Goal: Information Seeking & Learning: Check status

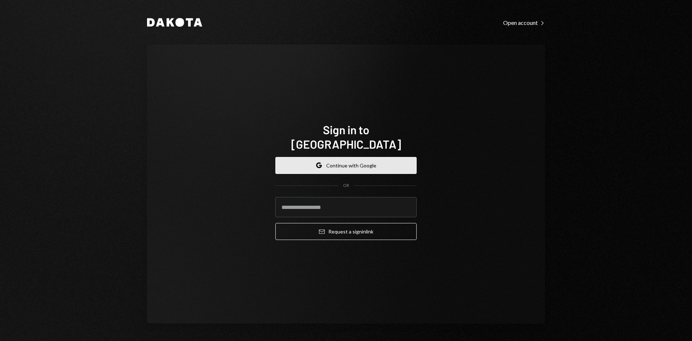
click at [306, 160] on button "Google Continue with Google" at bounding box center [345, 165] width 141 height 17
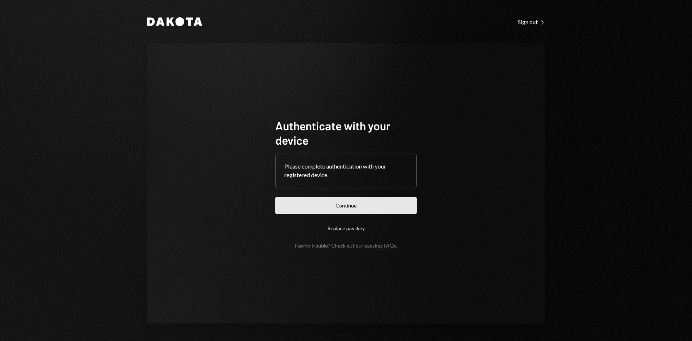
click at [329, 203] on button "Continue" at bounding box center [345, 205] width 141 height 17
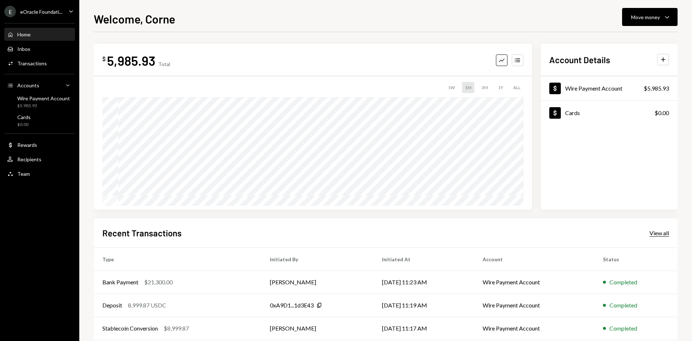
click at [660, 231] on div "View all" at bounding box center [659, 232] width 19 height 7
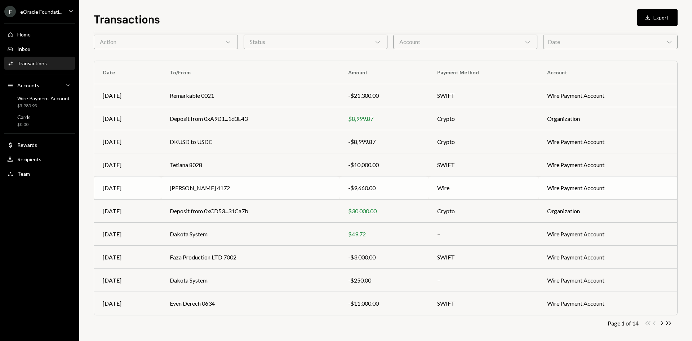
scroll to position [36, 0]
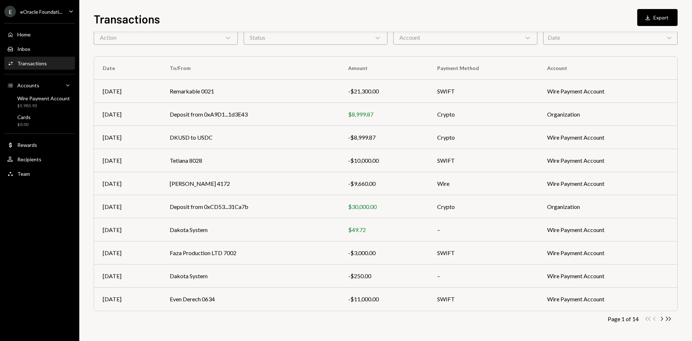
click at [669, 320] on icon "Double Arrow Right" at bounding box center [668, 318] width 7 height 7
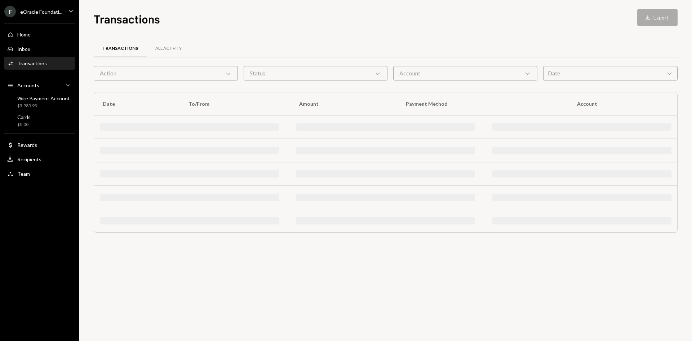
scroll to position [0, 0]
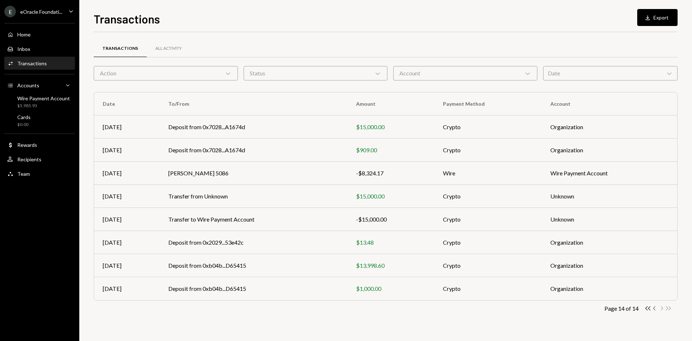
click at [654, 308] on icon "Chevron Left" at bounding box center [655, 308] width 7 height 7
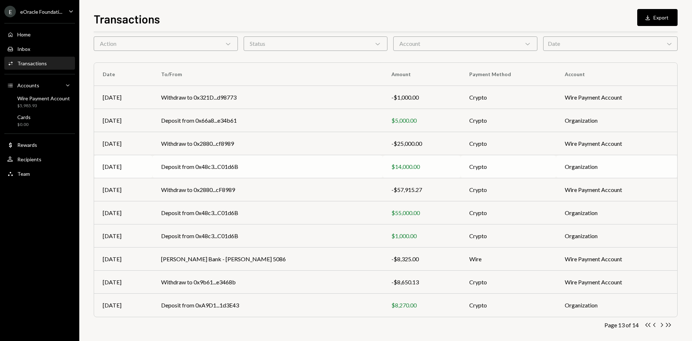
scroll to position [36, 0]
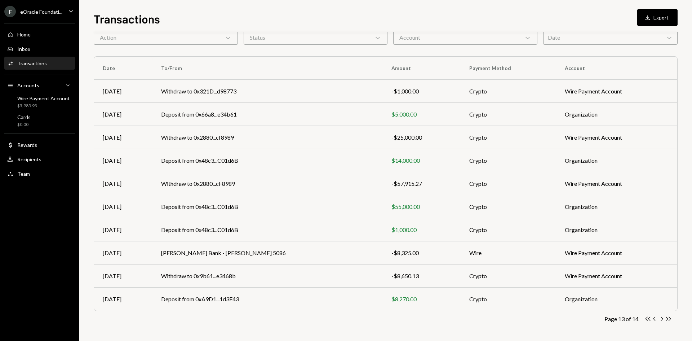
click at [656, 318] on icon "Chevron Left" at bounding box center [655, 318] width 7 height 7
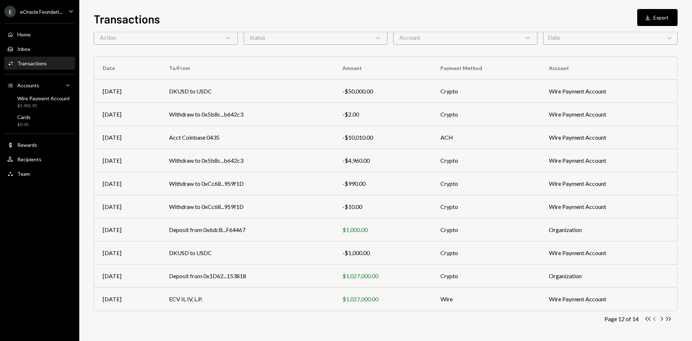
click at [655, 318] on icon "Chevron Left" at bounding box center [655, 318] width 7 height 7
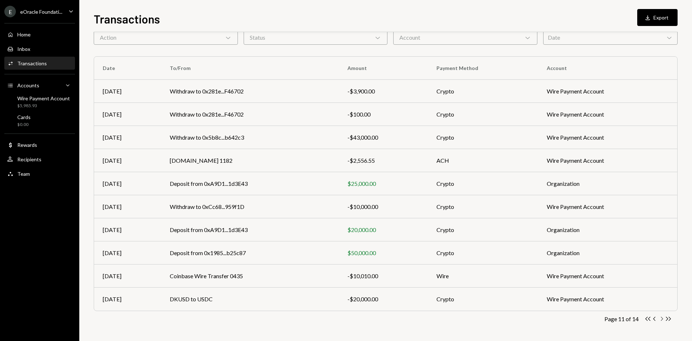
click at [662, 317] on icon "Chevron Right" at bounding box center [661, 318] width 7 height 7
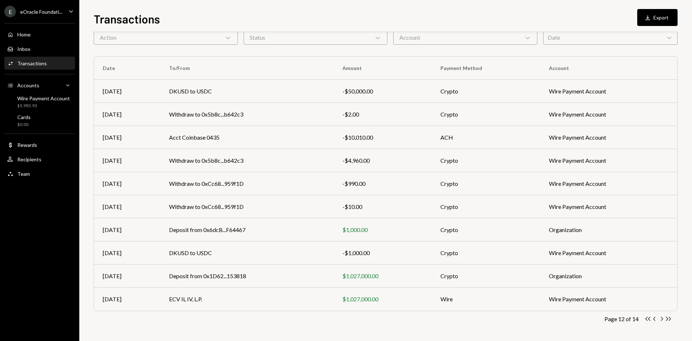
click at [655, 319] on icon "Chevron Left" at bounding box center [655, 318] width 7 height 7
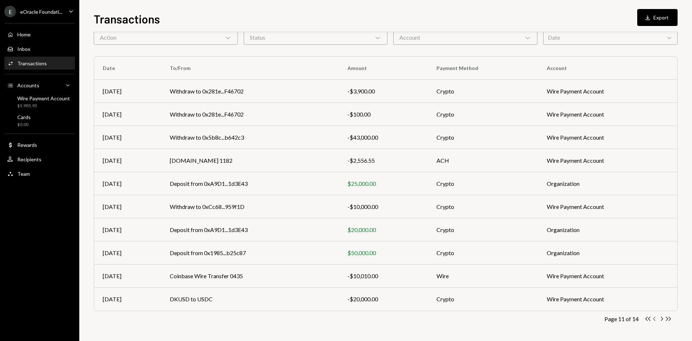
click at [654, 318] on icon "Chevron Left" at bounding box center [655, 318] width 7 height 7
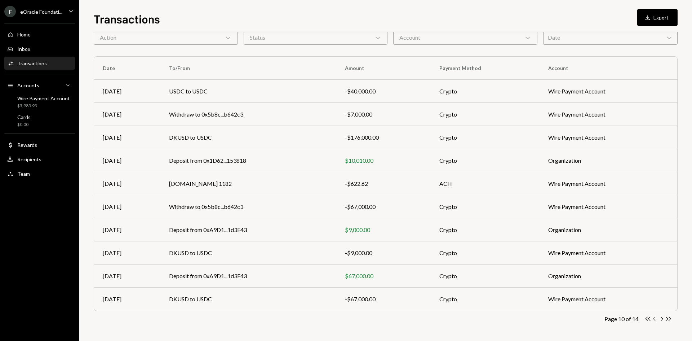
click at [655, 318] on icon "Chevron Left" at bounding box center [655, 318] width 7 height 7
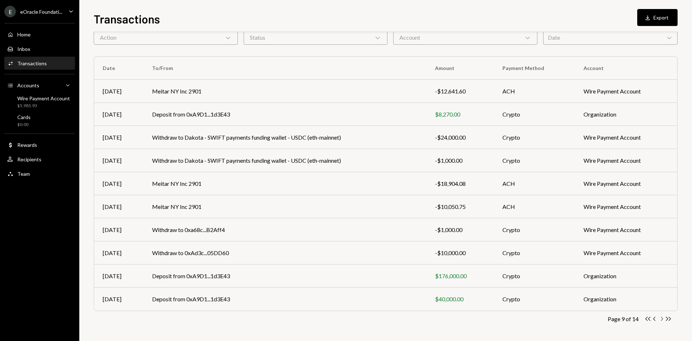
click at [663, 318] on icon "Chevron Right" at bounding box center [661, 318] width 7 height 7
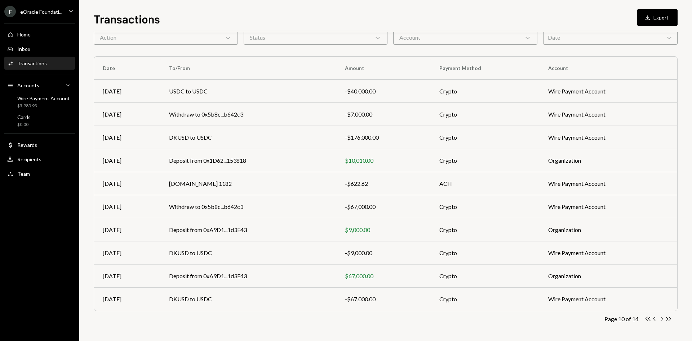
click at [663, 318] on icon "Chevron Right" at bounding box center [661, 318] width 7 height 7
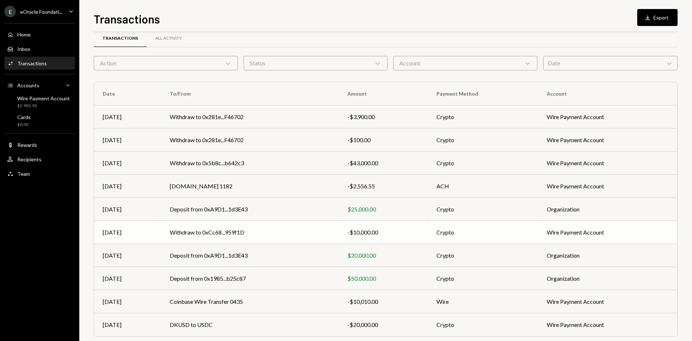
scroll to position [0, 0]
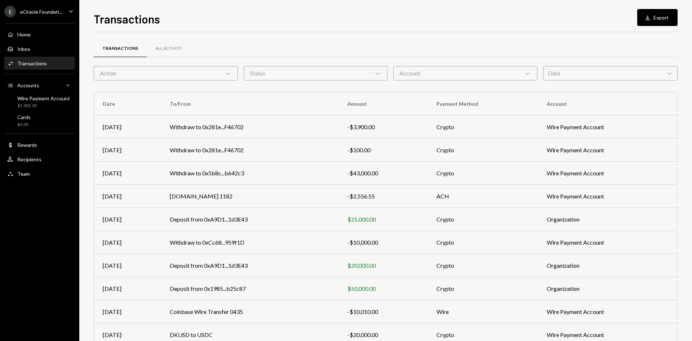
click at [420, 76] on div "Account Chevron Down" at bounding box center [465, 73] width 144 height 14
click at [350, 74] on div "Status Chevron Down" at bounding box center [316, 73] width 144 height 14
click at [264, 107] on label "Completed" at bounding box center [316, 107] width 138 height 13
click at [257, 107] on button "Completed" at bounding box center [254, 108] width 6 height 6
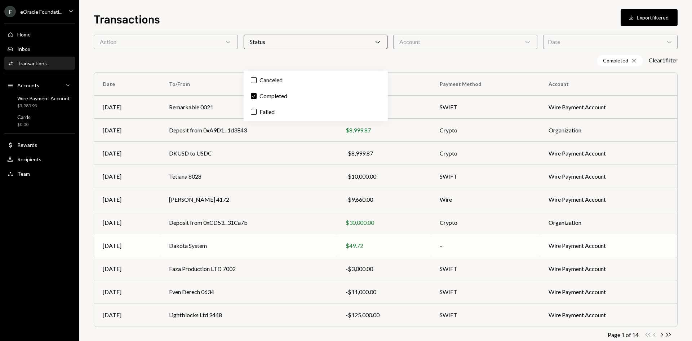
scroll to position [47, 0]
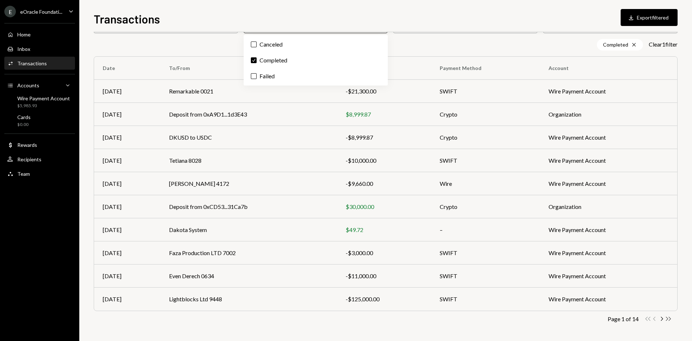
click at [669, 318] on icon "Double Arrow Right" at bounding box center [668, 318] width 7 height 7
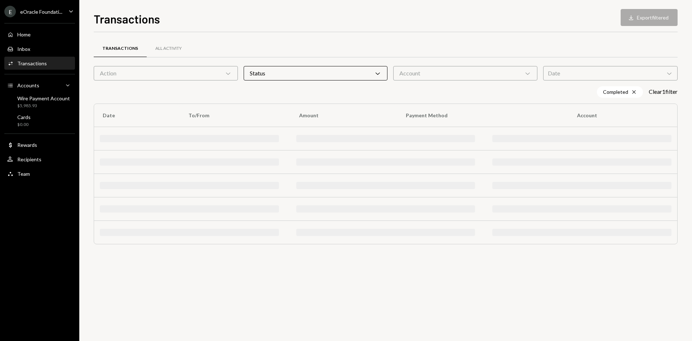
scroll to position [0, 0]
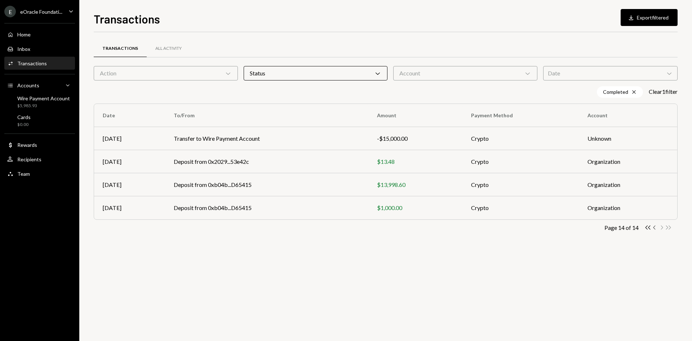
click at [655, 228] on icon "button" at bounding box center [654, 227] width 2 height 4
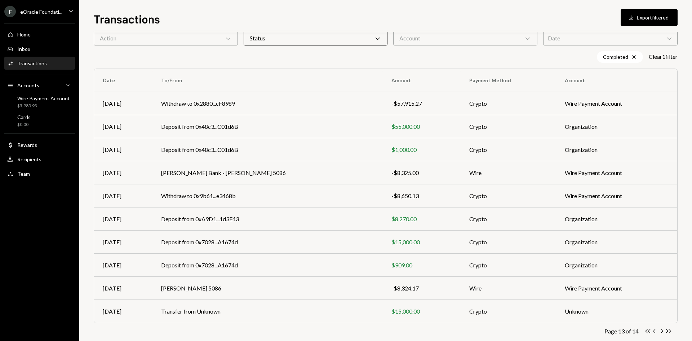
scroll to position [47, 0]
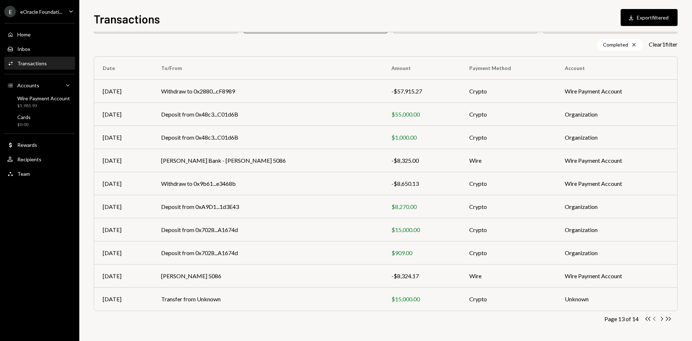
click at [654, 319] on icon "button" at bounding box center [654, 319] width 2 height 4
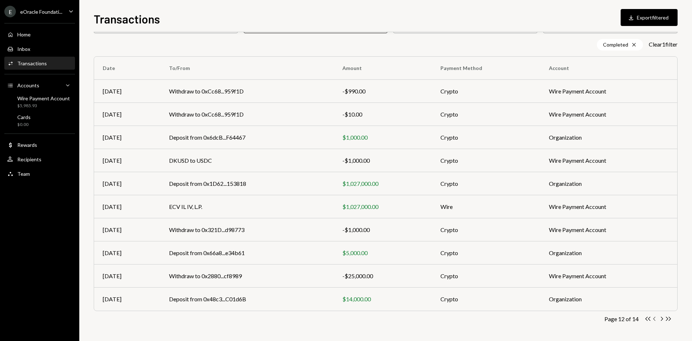
click at [656, 318] on icon "Chevron Left" at bounding box center [655, 318] width 7 height 7
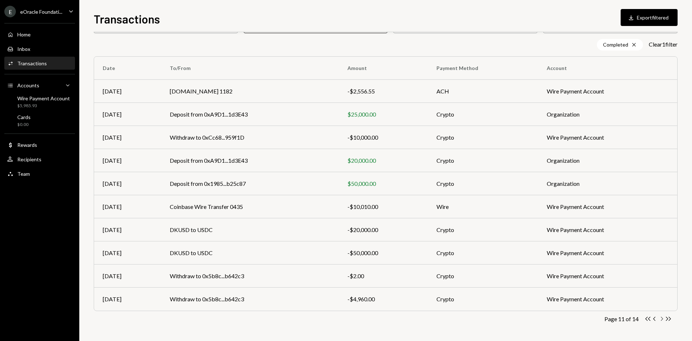
click at [663, 319] on icon "button" at bounding box center [662, 319] width 2 height 4
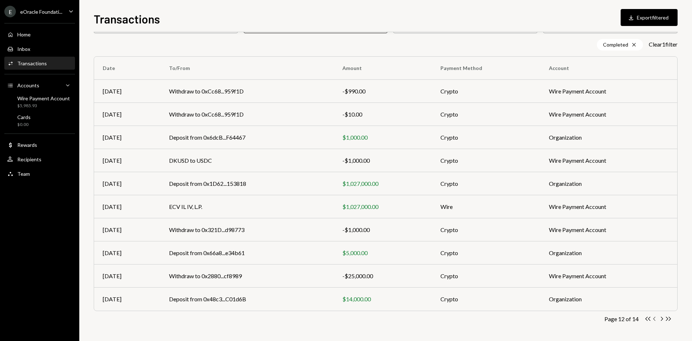
click at [654, 318] on icon "Chevron Left" at bounding box center [655, 318] width 7 height 7
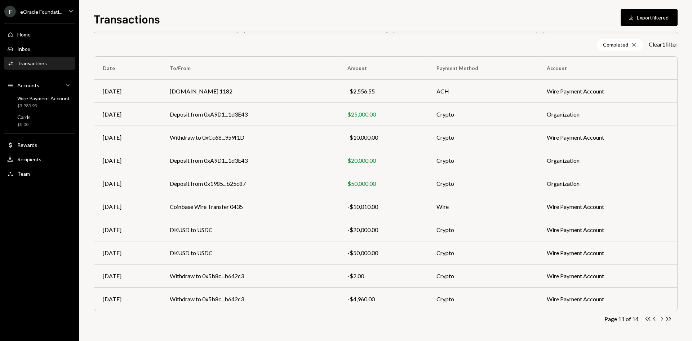
click at [661, 317] on icon "Chevron Right" at bounding box center [661, 318] width 7 height 7
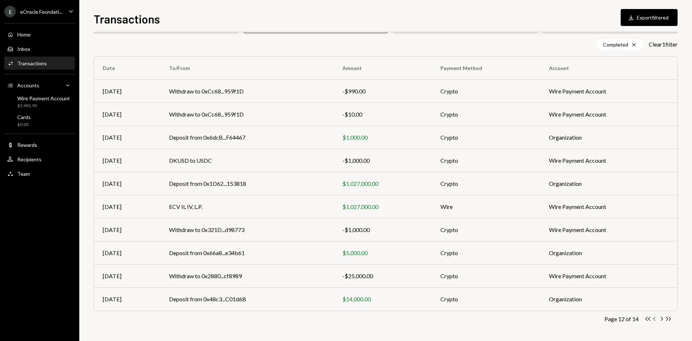
click at [655, 319] on icon "Chevron Left" at bounding box center [655, 318] width 7 height 7
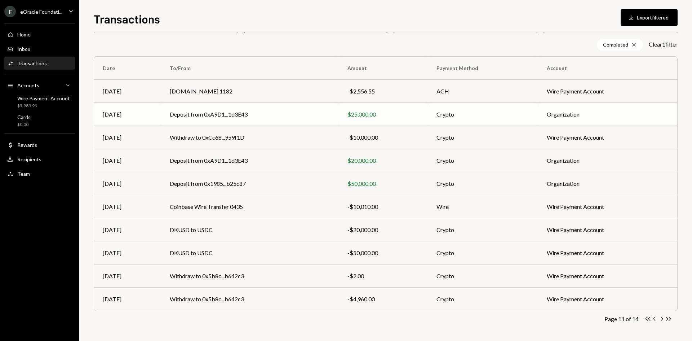
click at [323, 115] on td "Deposit from 0xA9D1...1d3E43" at bounding box center [249, 114] width 177 height 23
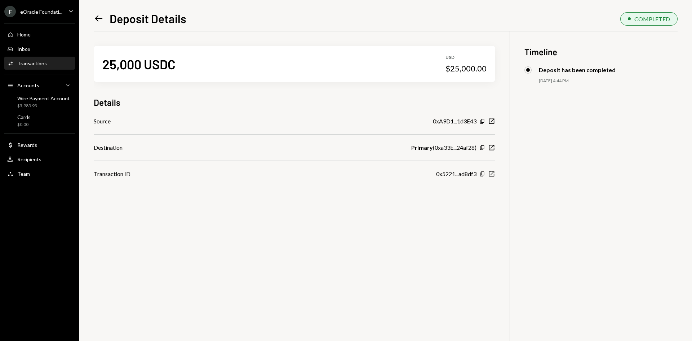
click at [492, 173] on icon "button" at bounding box center [491, 173] width 5 height 5
click at [97, 14] on icon "Left Arrow" at bounding box center [99, 18] width 10 height 10
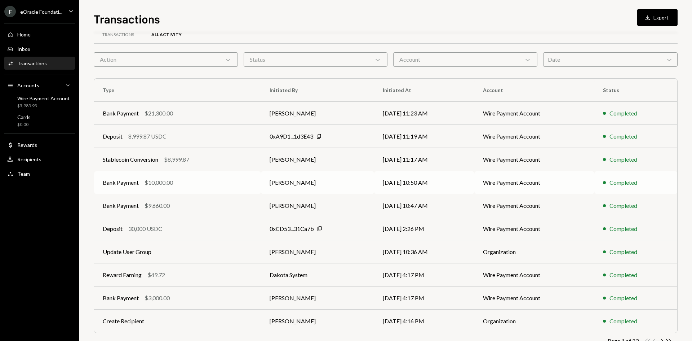
scroll to position [36, 0]
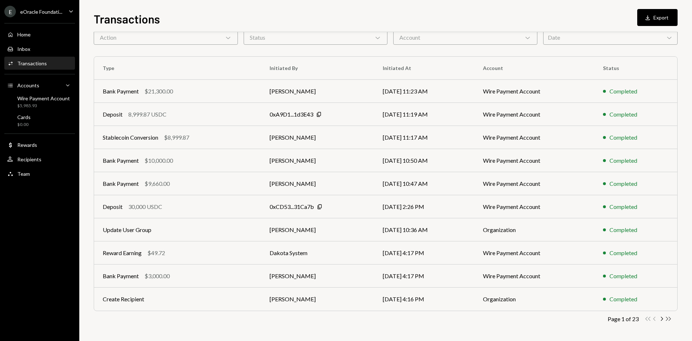
click at [671, 318] on icon "Double Arrow Right" at bounding box center [668, 318] width 7 height 7
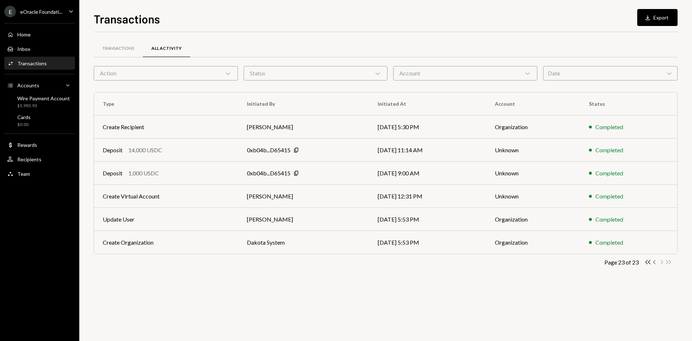
click at [654, 260] on icon "Chevron Left" at bounding box center [655, 262] width 7 height 7
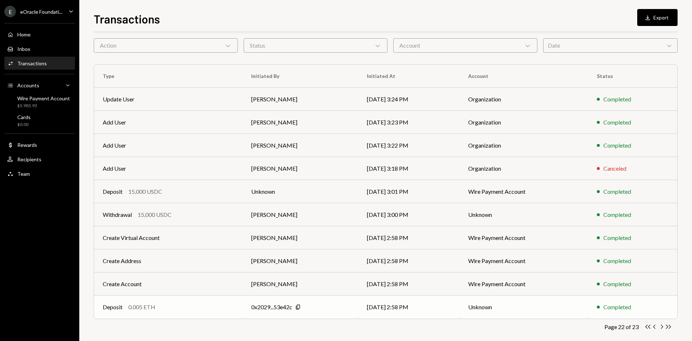
scroll to position [36, 0]
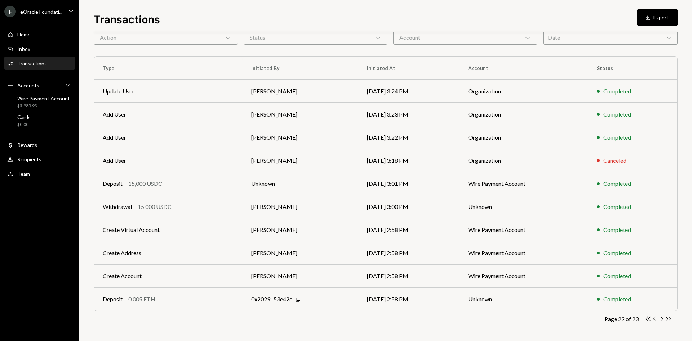
click at [656, 318] on icon "Chevron Left" at bounding box center [655, 318] width 7 height 7
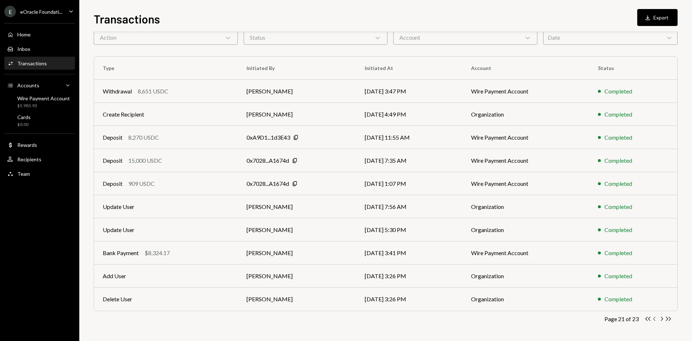
click at [655, 318] on icon "Chevron Left" at bounding box center [655, 318] width 7 height 7
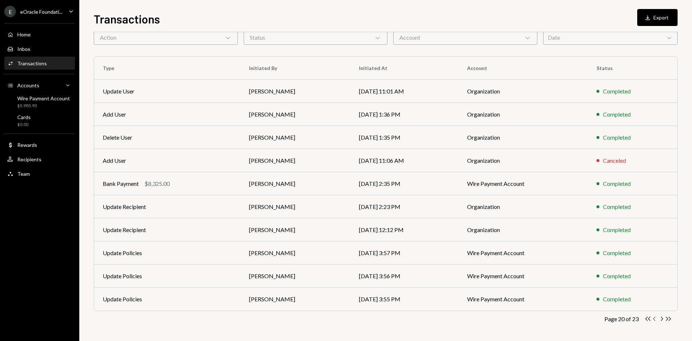
click at [654, 319] on icon "button" at bounding box center [654, 319] width 2 height 4
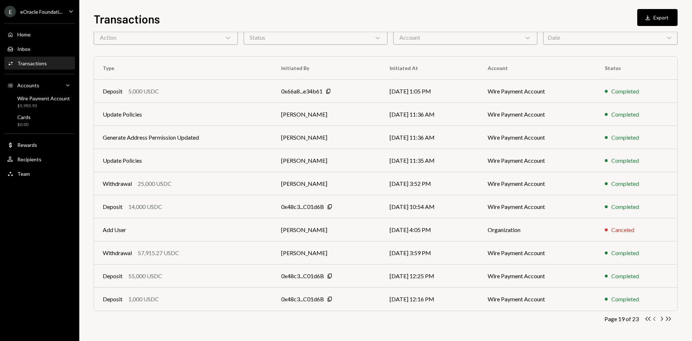
click at [655, 319] on icon "button" at bounding box center [654, 319] width 2 height 4
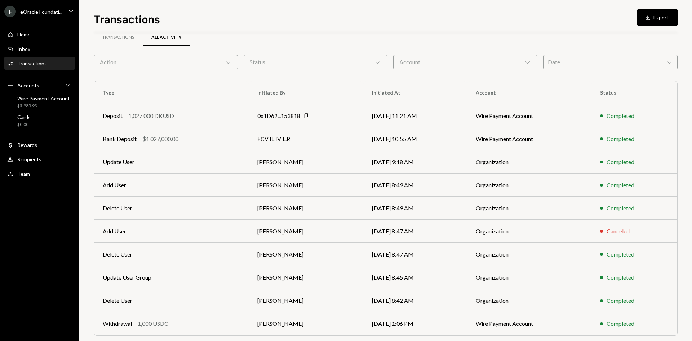
scroll to position [0, 0]
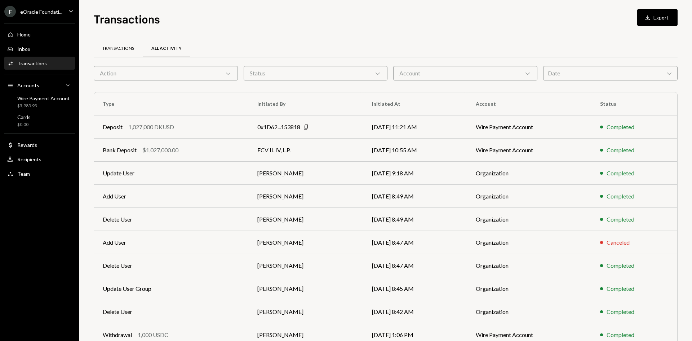
click at [116, 45] on div "Transactions" at bounding box center [118, 48] width 49 height 17
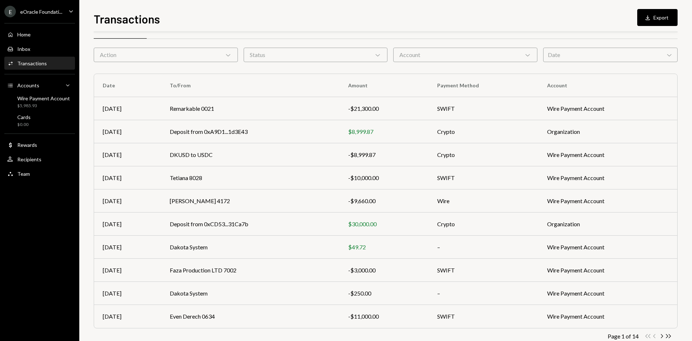
scroll to position [36, 0]
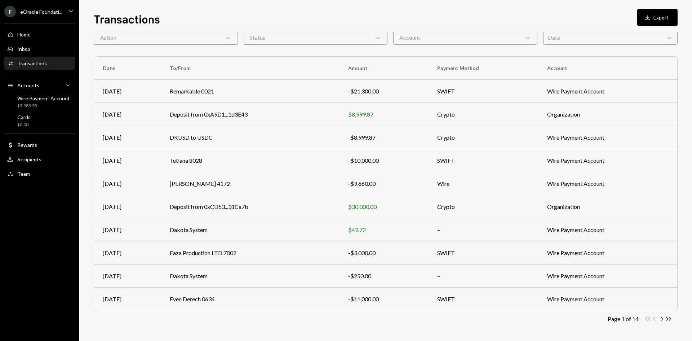
click at [668, 314] on div "Transactions All Activity Action Chevron Down Status Chevron Down Account Chevr…" at bounding box center [386, 174] width 584 height 333
click at [669, 317] on icon "button" at bounding box center [668, 319] width 5 height 4
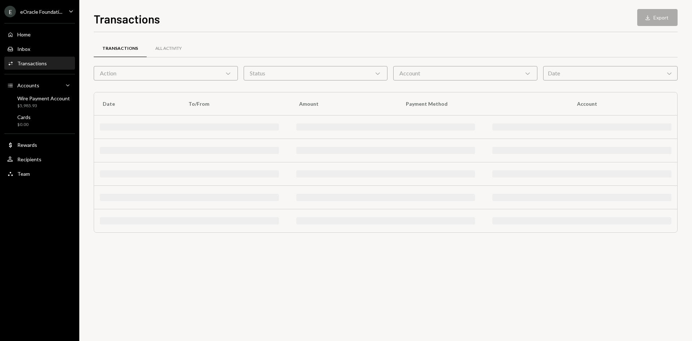
scroll to position [0, 0]
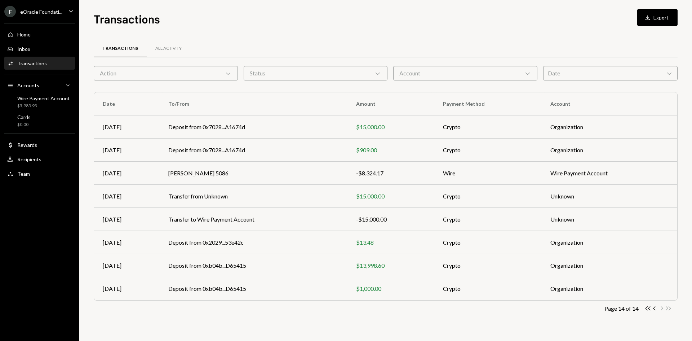
click at [655, 310] on icon "Chevron Left" at bounding box center [655, 308] width 7 height 7
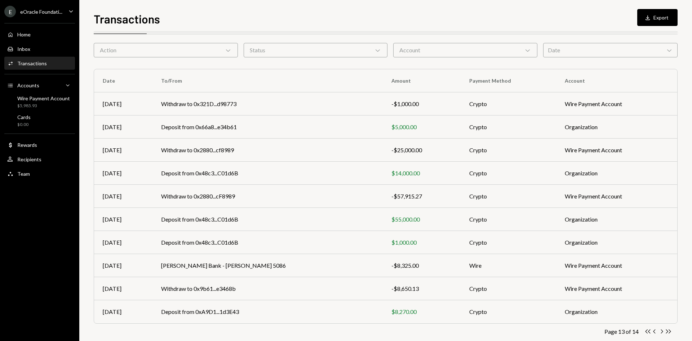
scroll to position [36, 0]
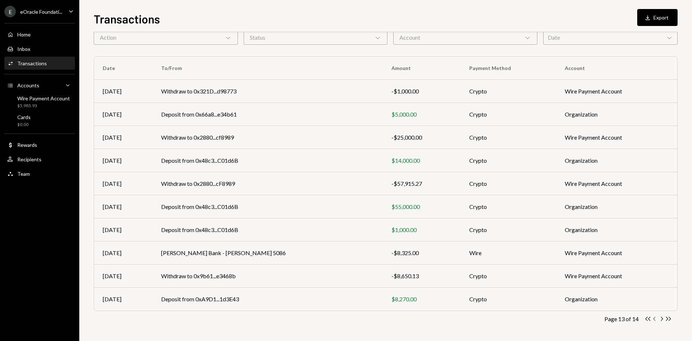
click at [656, 321] on icon "Chevron Left" at bounding box center [655, 318] width 7 height 7
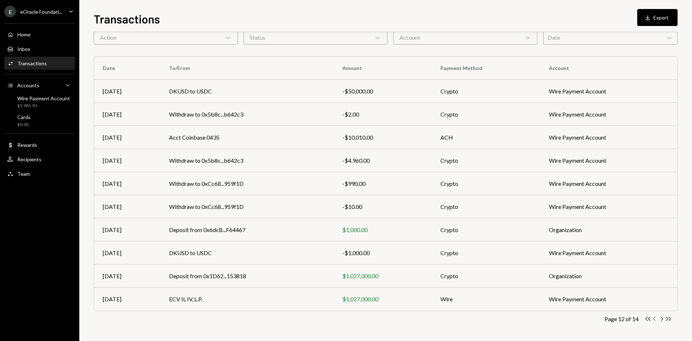
click at [656, 319] on icon "Chevron Left" at bounding box center [655, 318] width 7 height 7
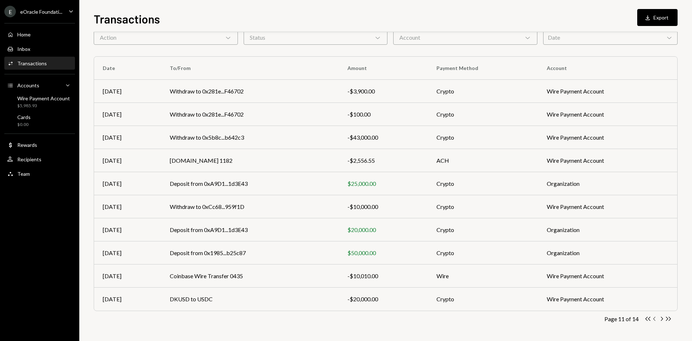
click at [656, 320] on icon "button" at bounding box center [654, 319] width 2 height 4
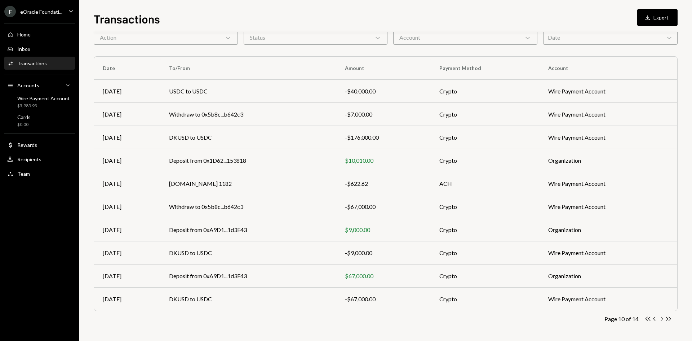
click at [662, 318] on icon "Chevron Right" at bounding box center [661, 318] width 7 height 7
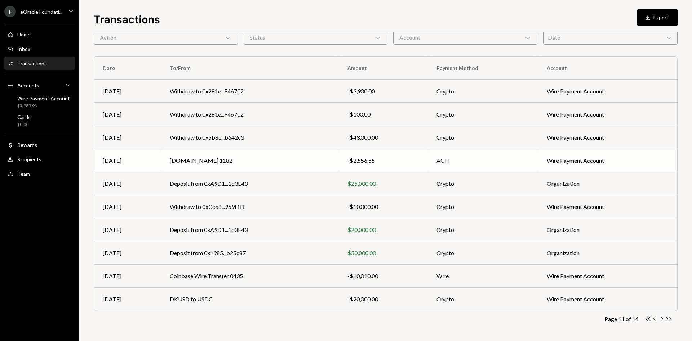
click at [383, 162] on div "-$2,556.55" at bounding box center [384, 160] width 72 height 9
